Goal: Navigation & Orientation: Find specific page/section

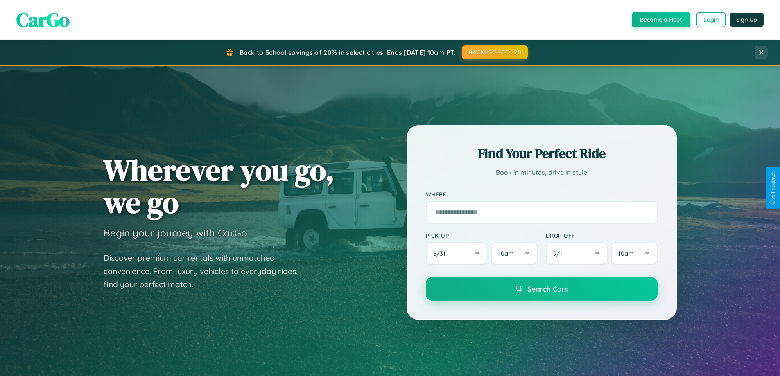
click at [710, 20] on button "Login" at bounding box center [710, 19] width 29 height 15
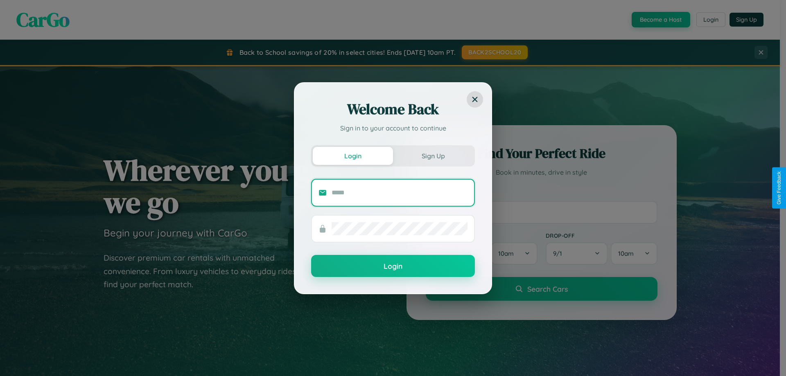
click at [399, 192] on input "text" at bounding box center [400, 192] width 136 height 13
type input "**********"
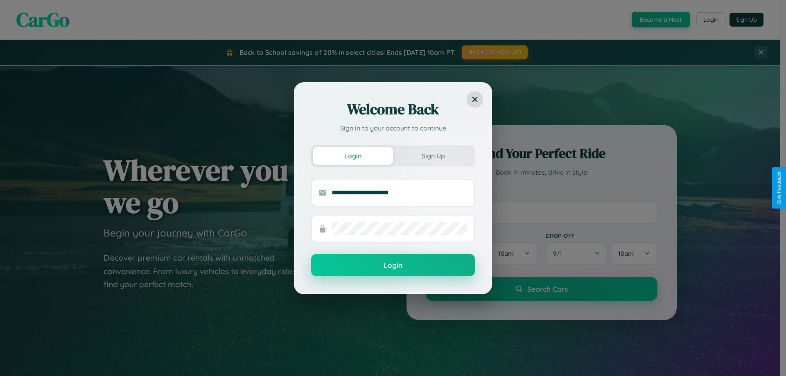
click at [393, 265] on button "Login" at bounding box center [393, 265] width 164 height 22
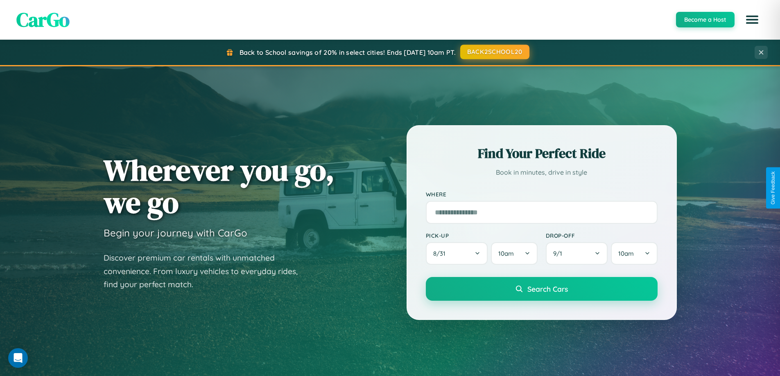
click at [494, 52] on button "BACK2SCHOOL20" at bounding box center [494, 52] width 69 height 15
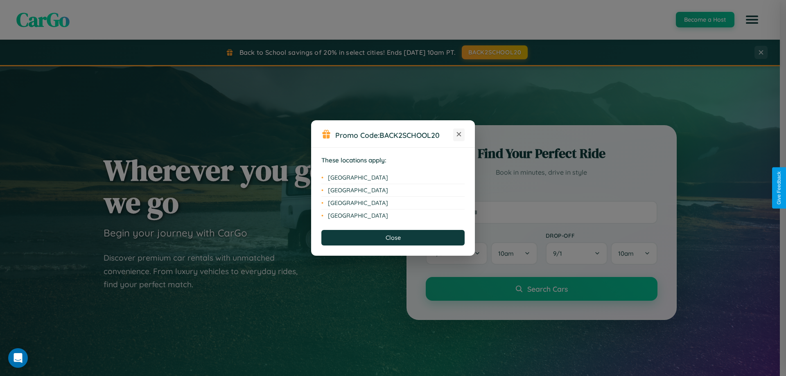
click at [459, 135] on icon at bounding box center [459, 134] width 5 height 5
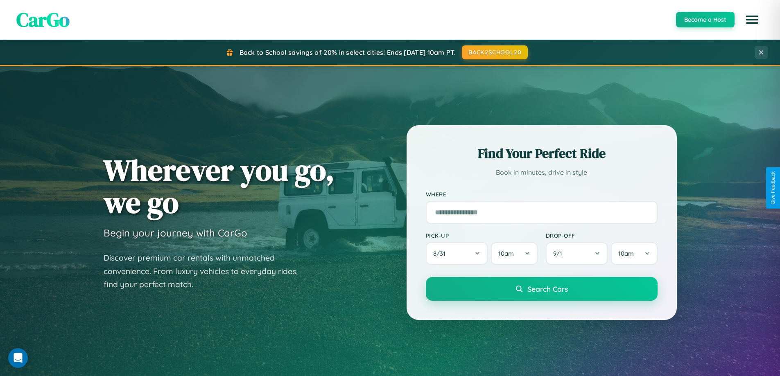
scroll to position [353, 0]
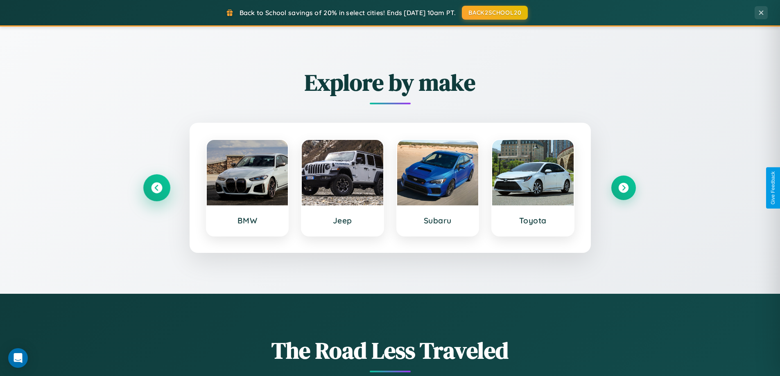
click at [156, 188] on icon at bounding box center [156, 188] width 11 height 11
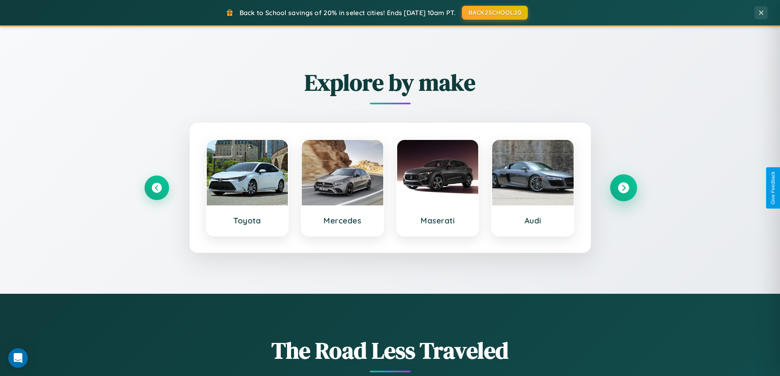
click at [623, 188] on icon at bounding box center [623, 188] width 11 height 11
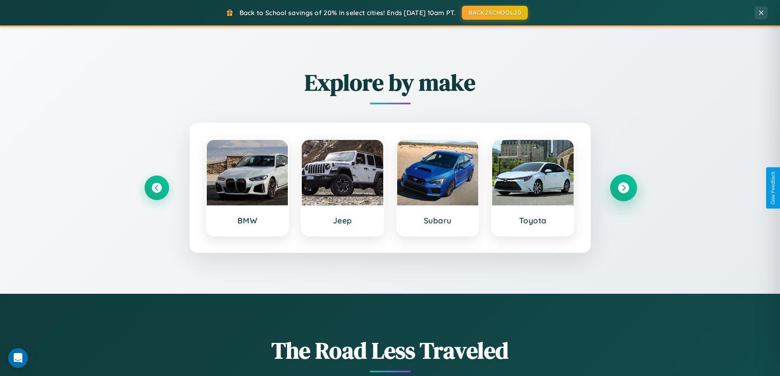
click at [623, 188] on icon at bounding box center [623, 188] width 11 height 11
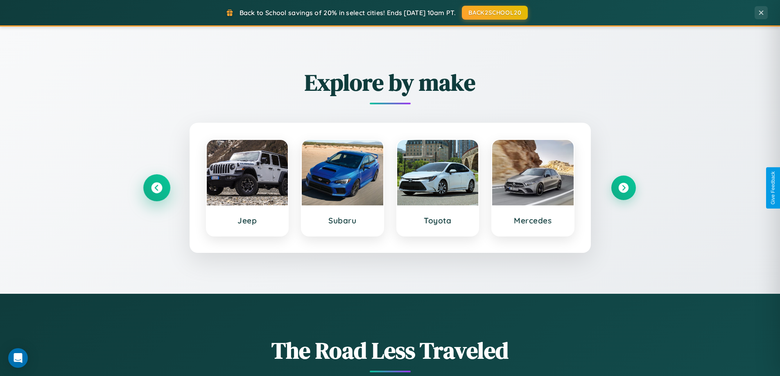
click at [156, 188] on icon at bounding box center [156, 188] width 11 height 11
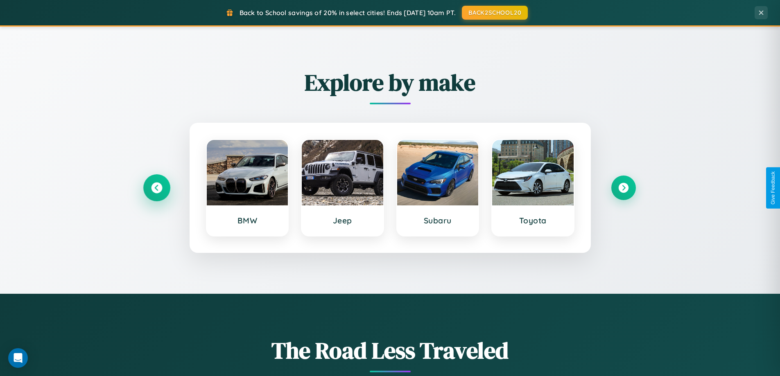
scroll to position [563, 0]
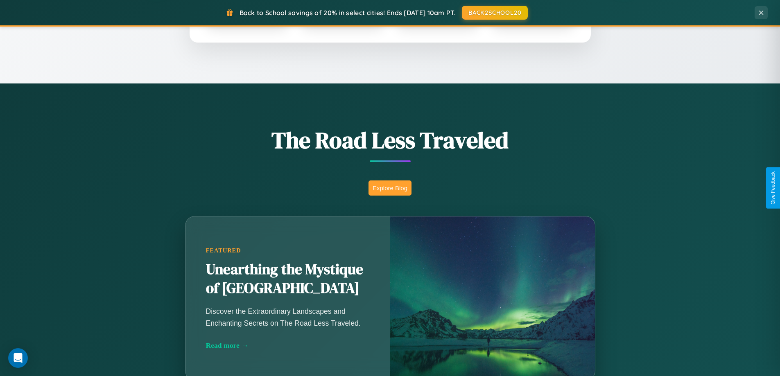
click at [390, 188] on button "Explore Blog" at bounding box center [389, 187] width 43 height 15
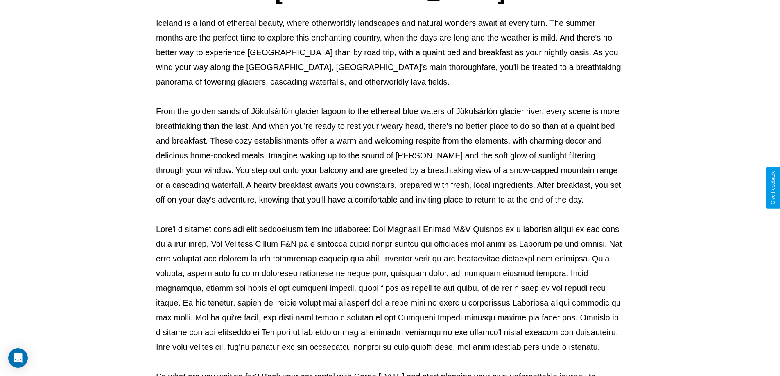
scroll to position [265, 0]
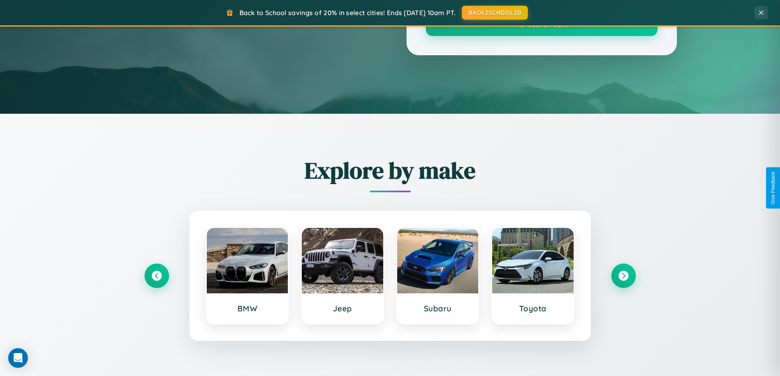
scroll to position [563, 0]
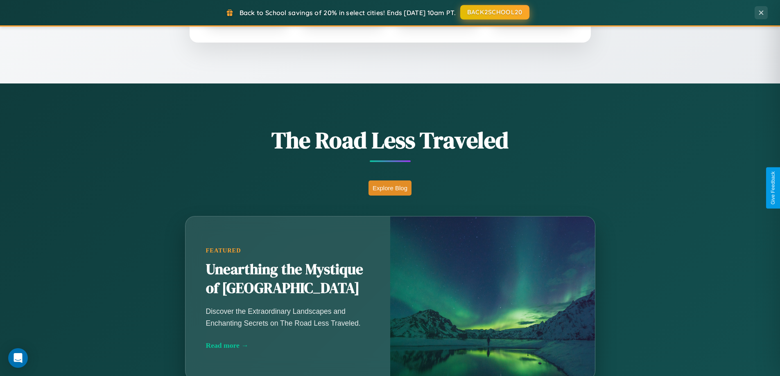
click at [494, 12] on button "BACK2SCHOOL20" at bounding box center [494, 12] width 69 height 15
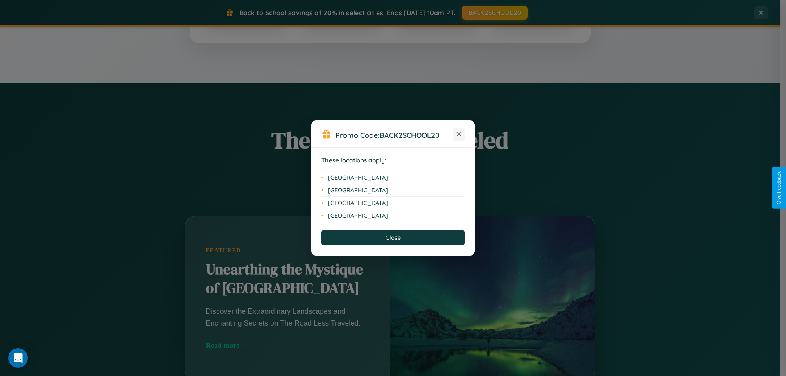
click at [459, 135] on icon at bounding box center [459, 134] width 5 height 5
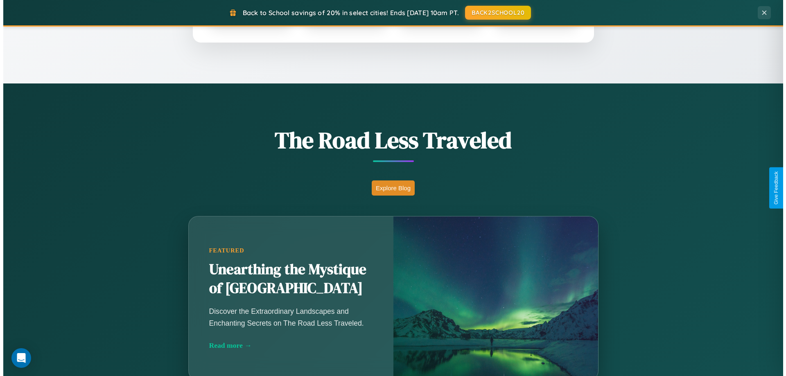
scroll to position [0, 0]
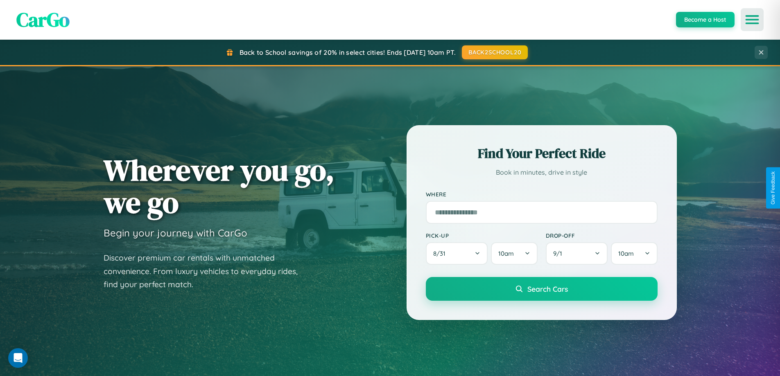
click at [752, 20] on icon "Open menu" at bounding box center [752, 19] width 12 height 7
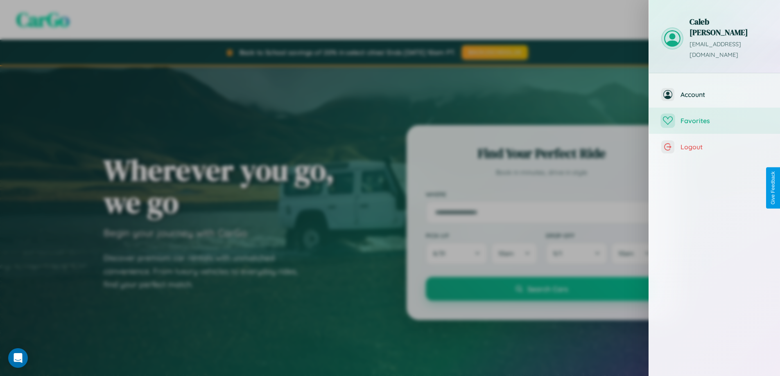
click at [714, 117] on span "Favorites" at bounding box center [723, 121] width 87 height 8
